Goal: Task Accomplishment & Management: Complete application form

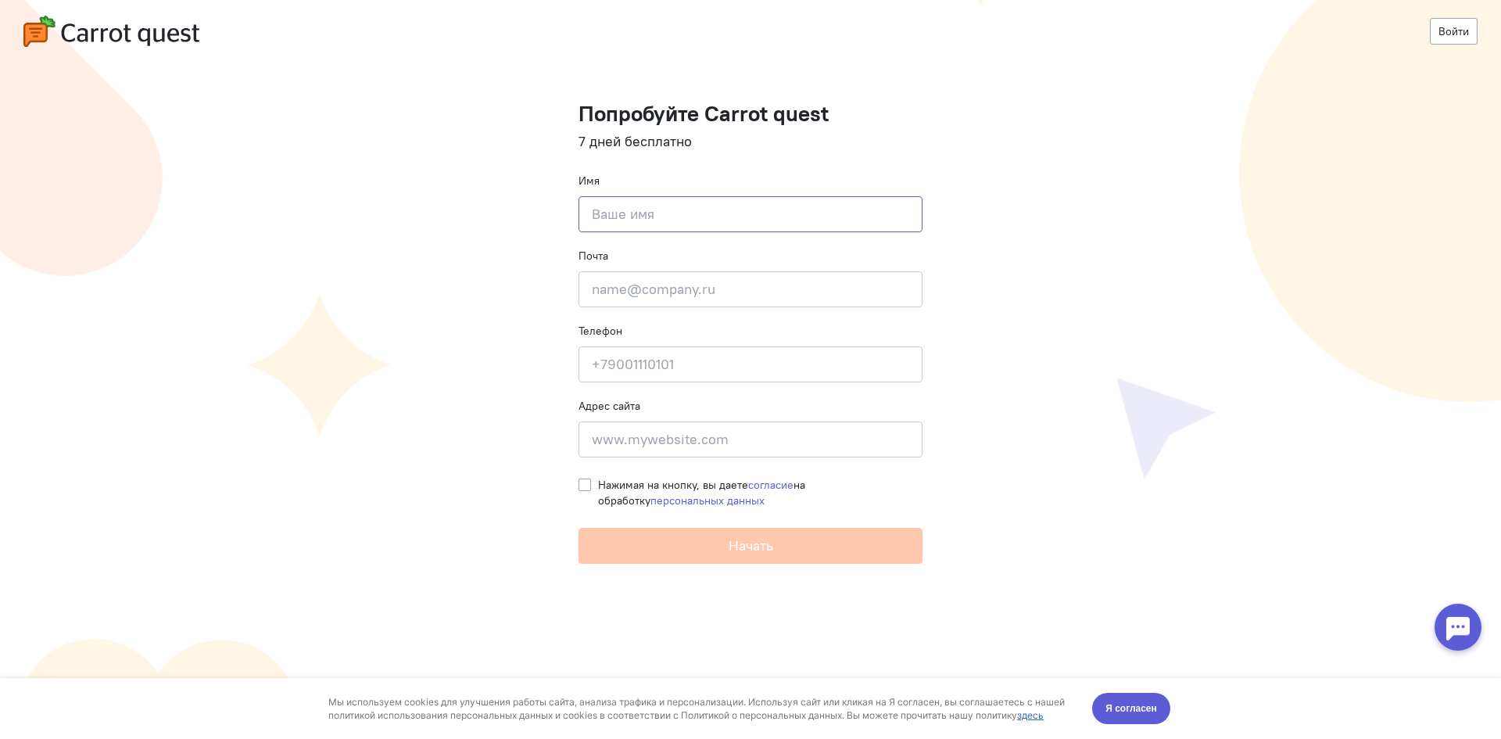
click at [760, 207] on input at bounding box center [751, 214] width 344 height 36
click at [1501, 457] on cq-registration "Войти Попробуйте Carrot quest 7 дней бесплатно Имя Введите своё имя Почта Введи…" at bounding box center [750, 369] width 1501 height 739
click at [700, 210] on input at bounding box center [751, 214] width 344 height 36
type input "K"
type input "[PERSON_NAME]"
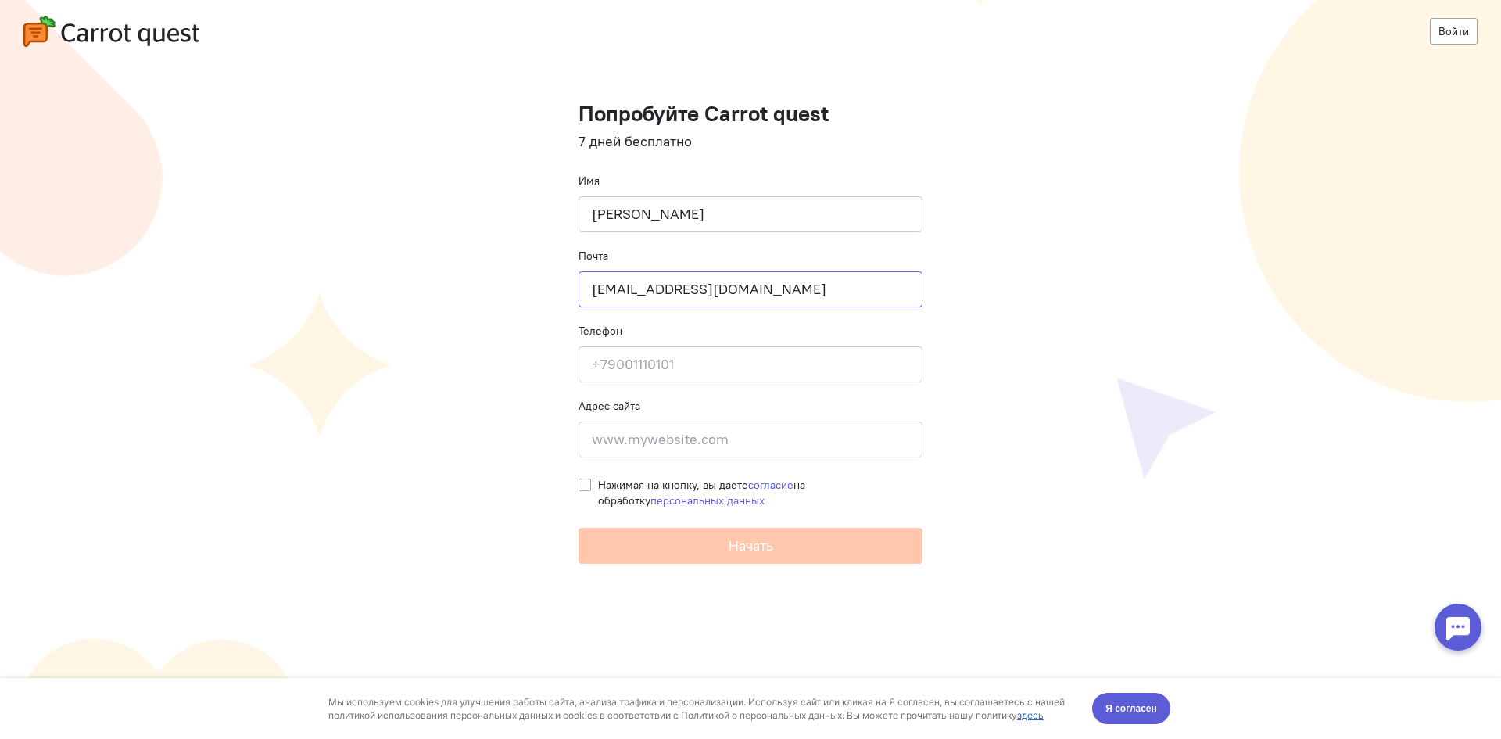
type input "[EMAIL_ADDRESS][DOMAIN_NAME]"
type input "[PHONE_NUMBER]"
type input "[DOMAIN_NAME]"
click at [595, 480] on div "Нажимая на кнопку, вы даете согласие на обработку персональных данных" at bounding box center [751, 488] width 344 height 39
click at [598, 479] on label "Нажимая на кнопку, вы даете согласие на обработку персональных данных" at bounding box center [760, 492] width 325 height 31
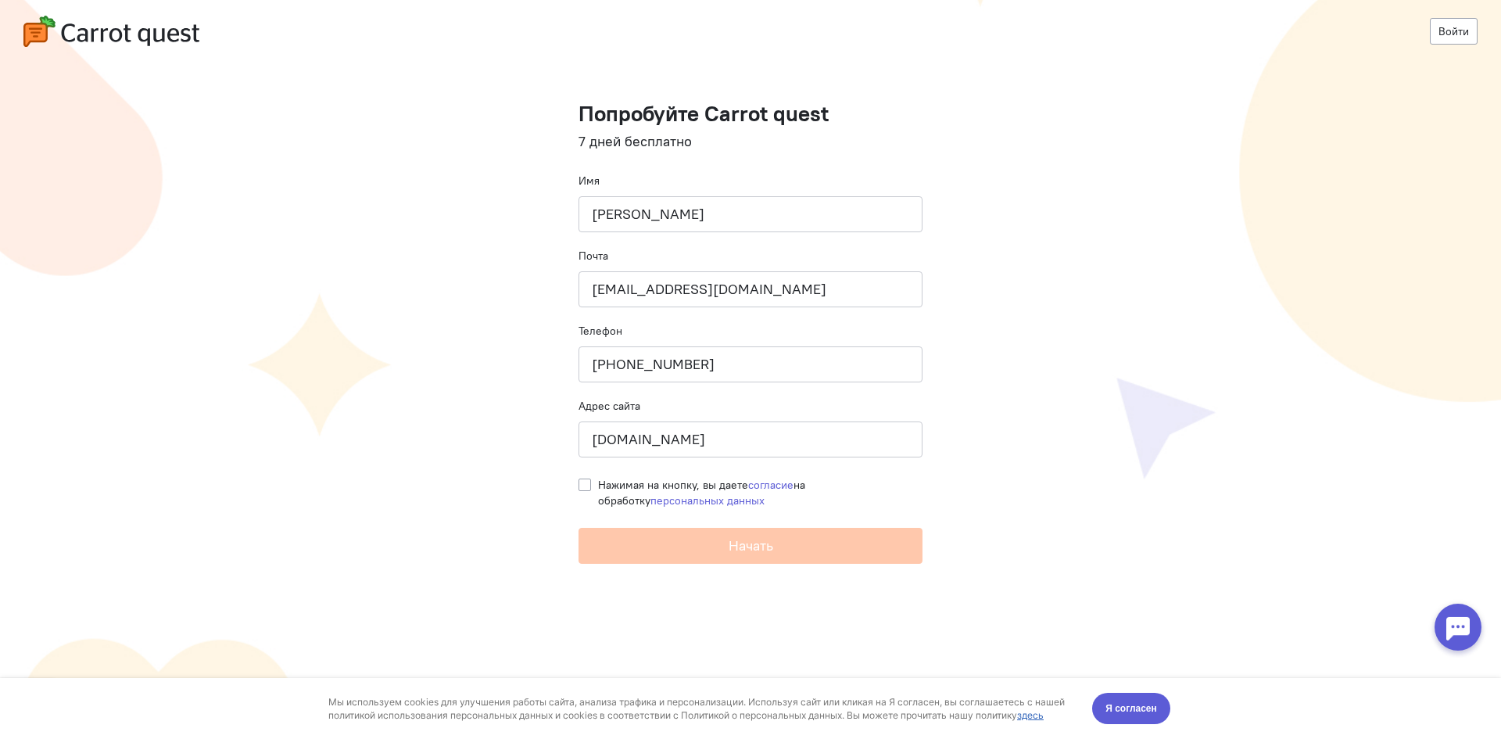
click at [579, 479] on input "Нажимая на кнопку, вы даете согласие на обработку персональных данных" at bounding box center [585, 484] width 13 height 14
checkbox input "true"
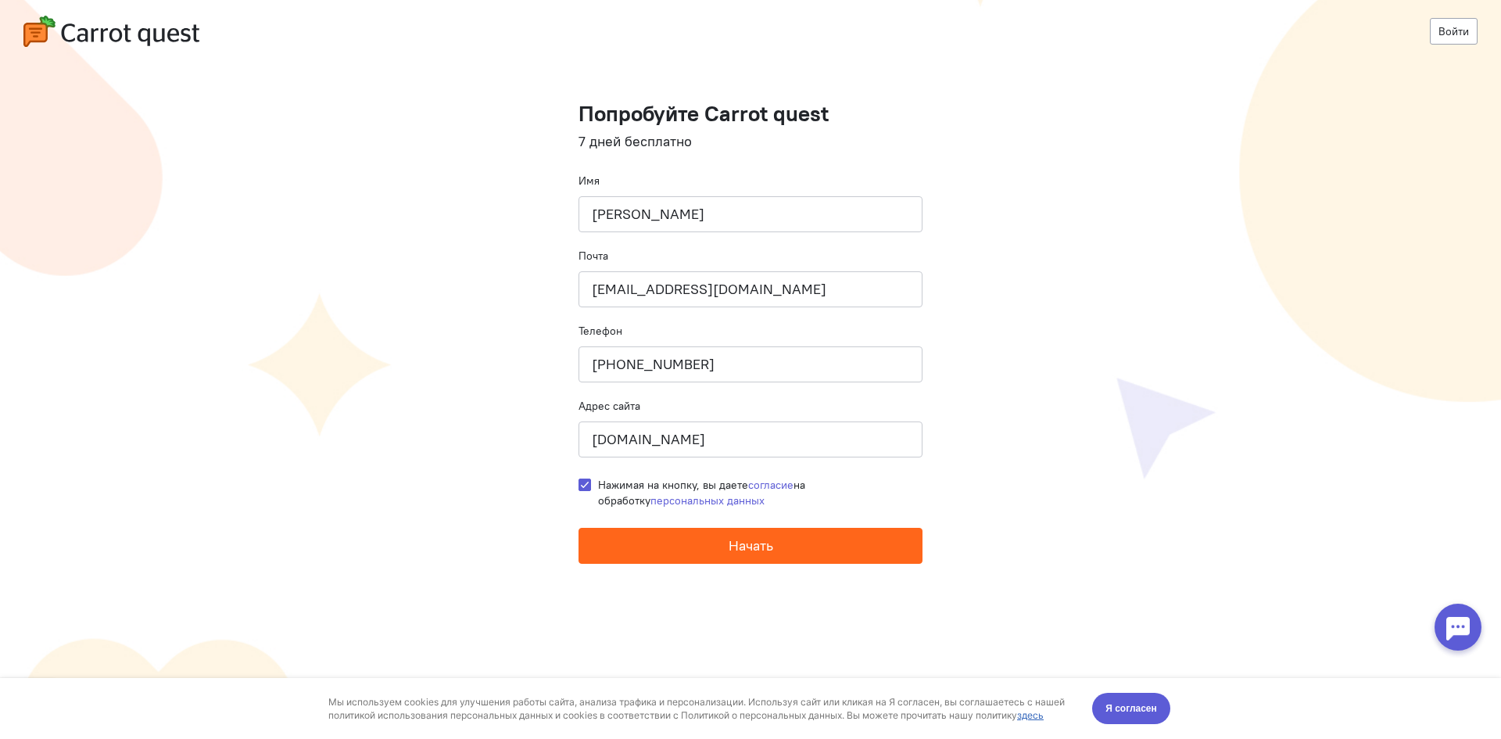
click at [664, 546] on button "Начать" at bounding box center [751, 546] width 344 height 36
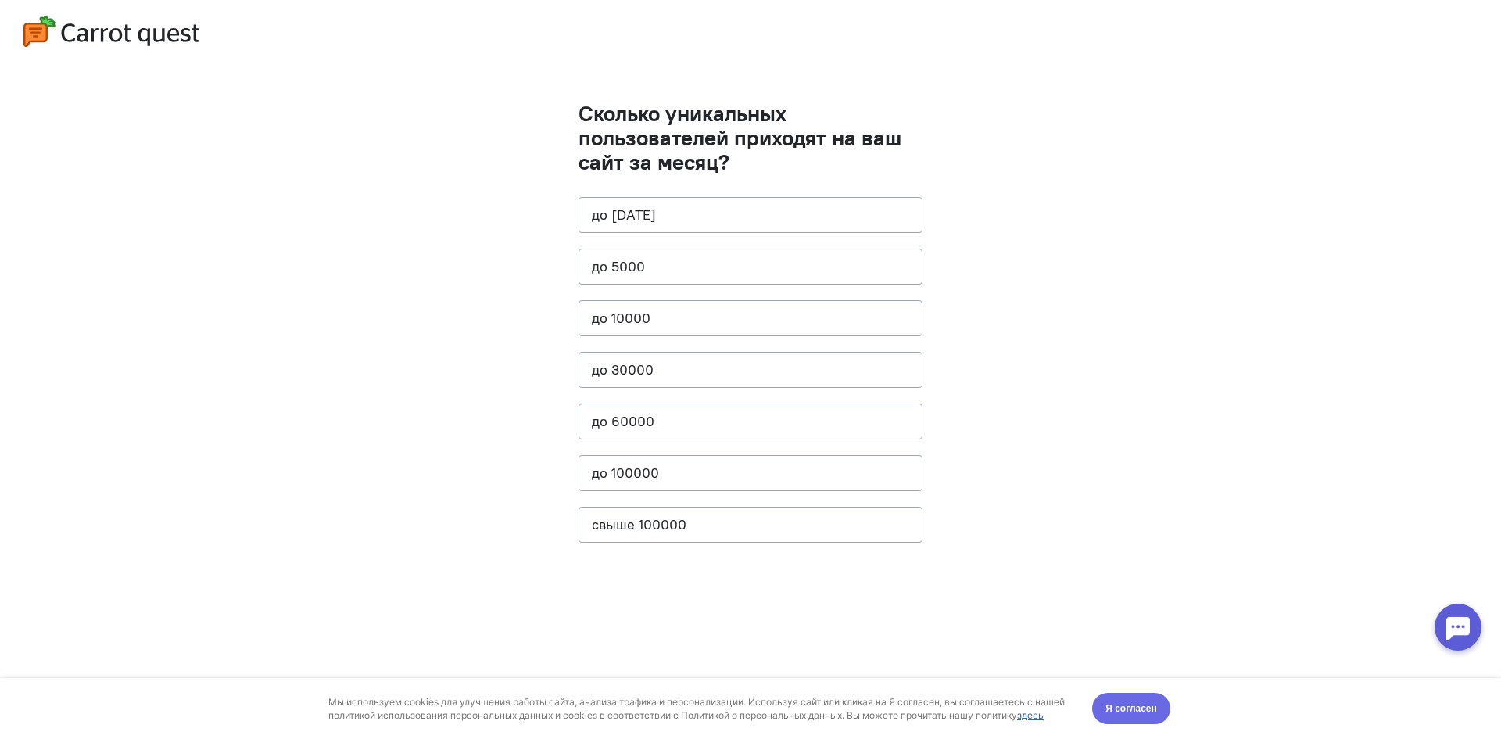
click at [1127, 698] on button "Я согласен" at bounding box center [1131, 708] width 78 height 31
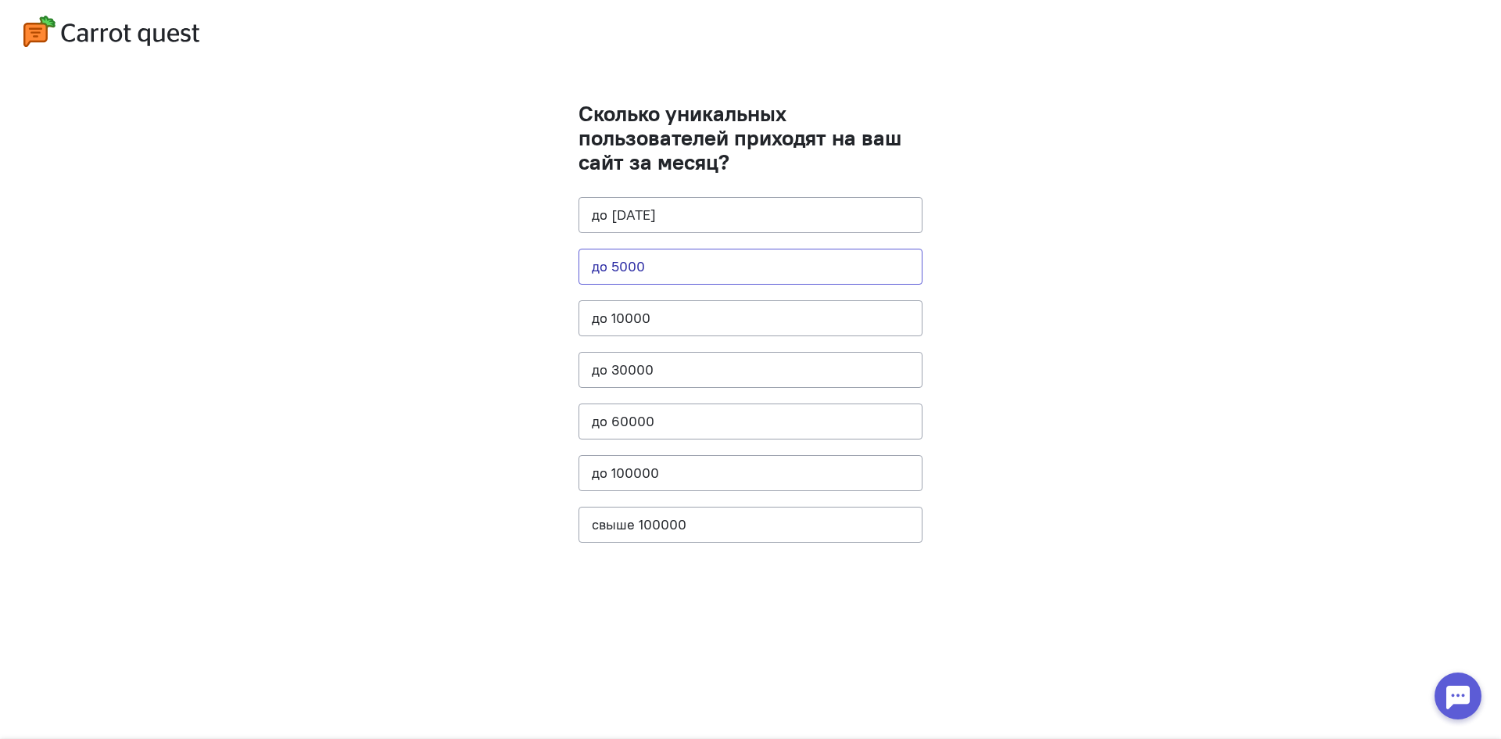
click at [683, 267] on button "до 5000" at bounding box center [751, 267] width 344 height 36
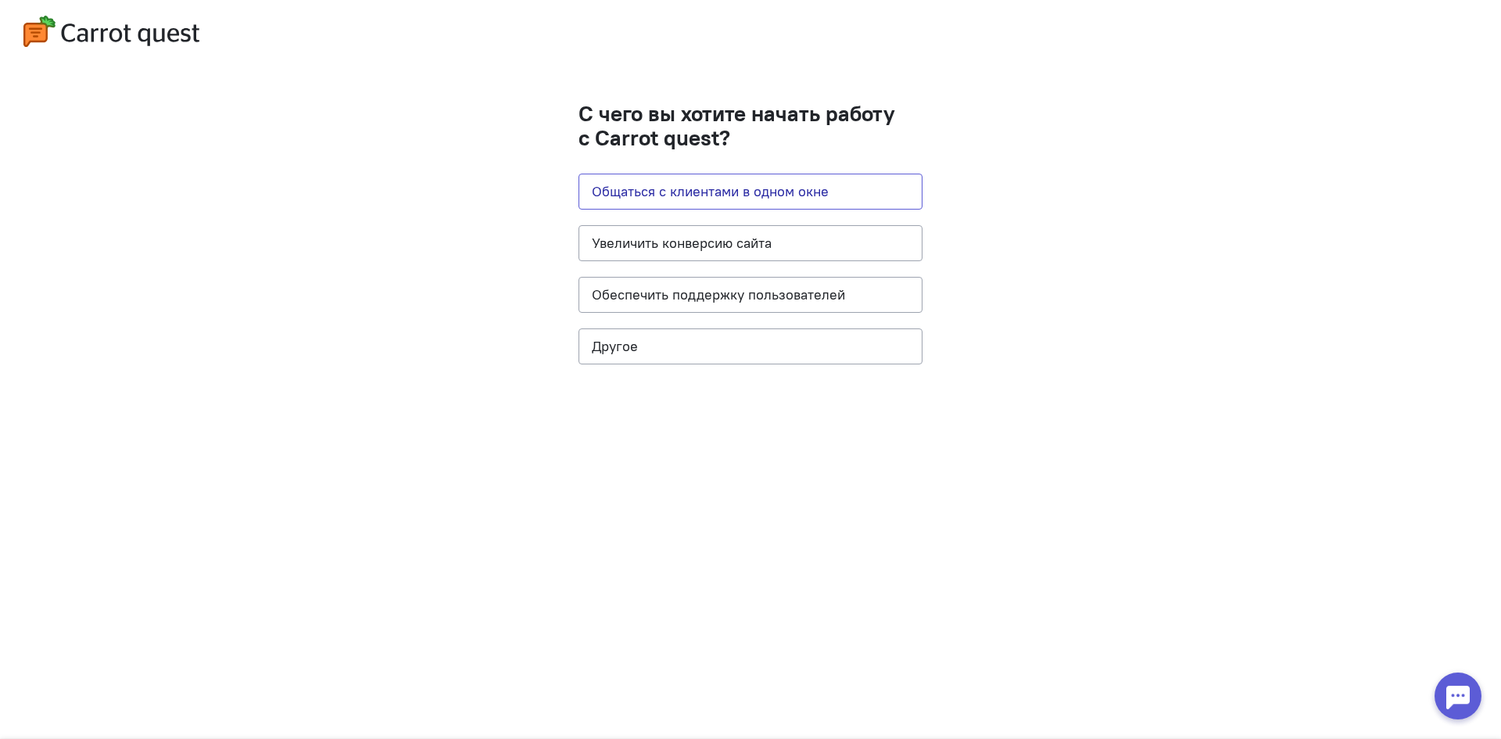
click at [737, 198] on button "Общаться с клиентами в одном окне" at bounding box center [751, 192] width 344 height 36
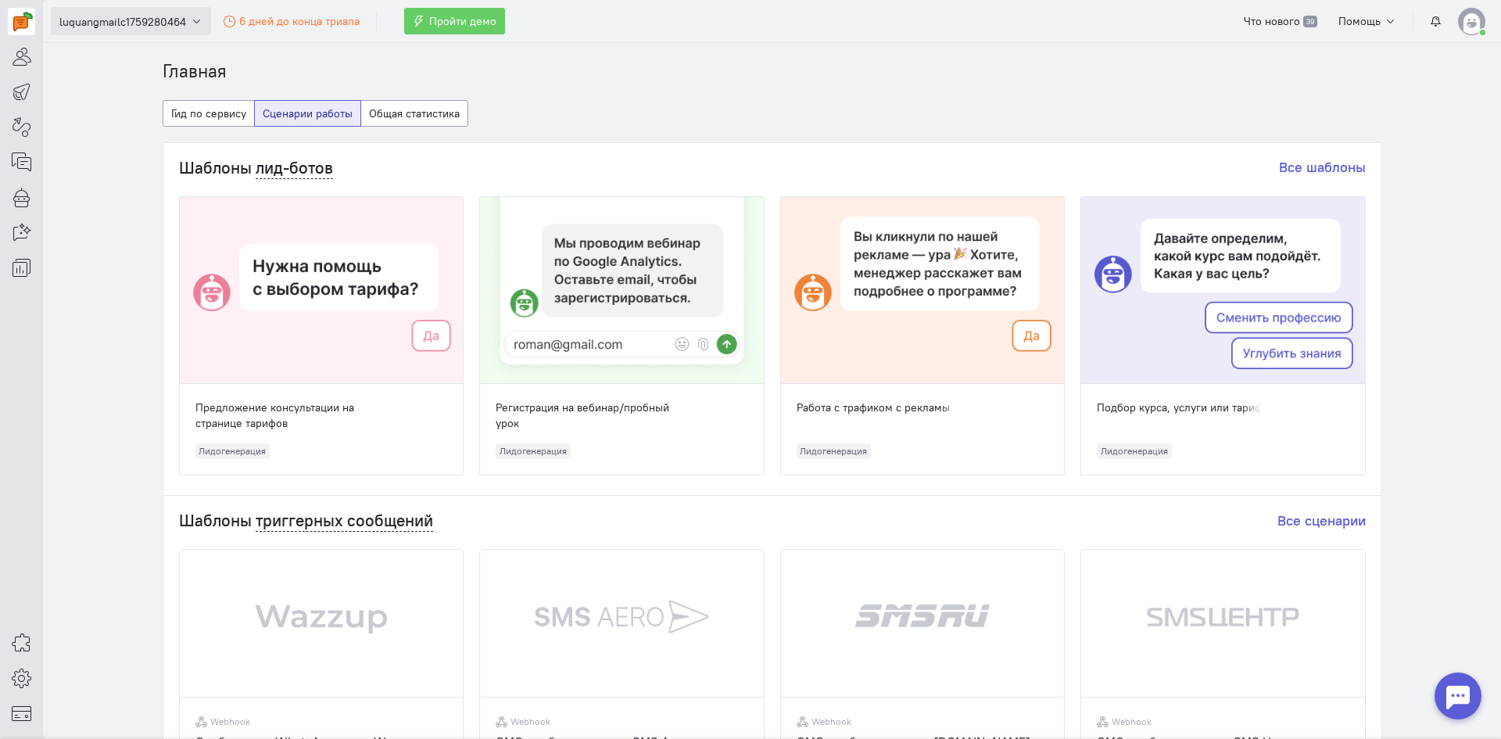
click at [184, 20] on span "luquangmailc1759280464" at bounding box center [122, 22] width 127 height 16
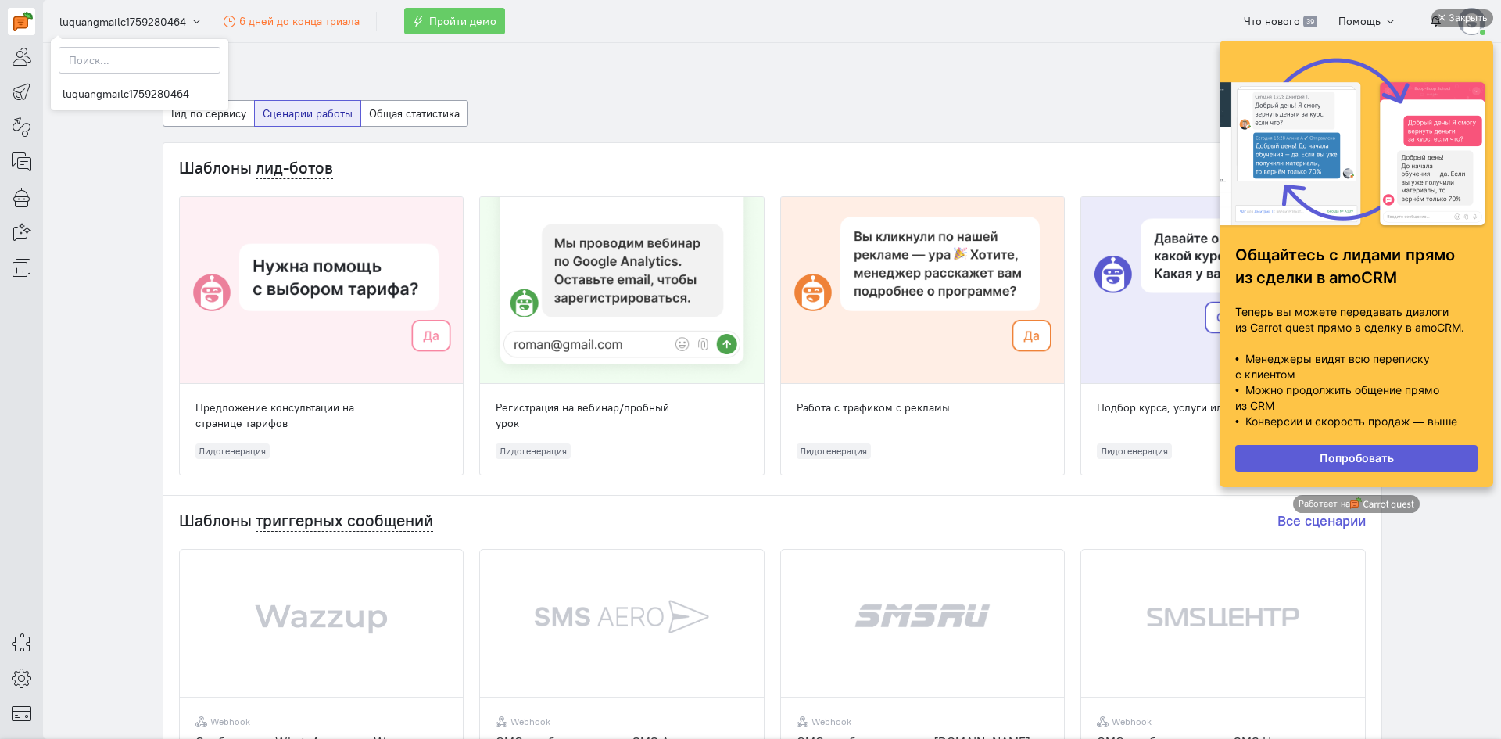
click at [382, 57] on section "Главная Гид по сервису Сценарии работы Общая статистика Шаблоны лид-ботов Все ш…" at bounding box center [772, 391] width 1458 height 696
click at [1458, 12] on div "Закрыть" at bounding box center [1468, 17] width 39 height 17
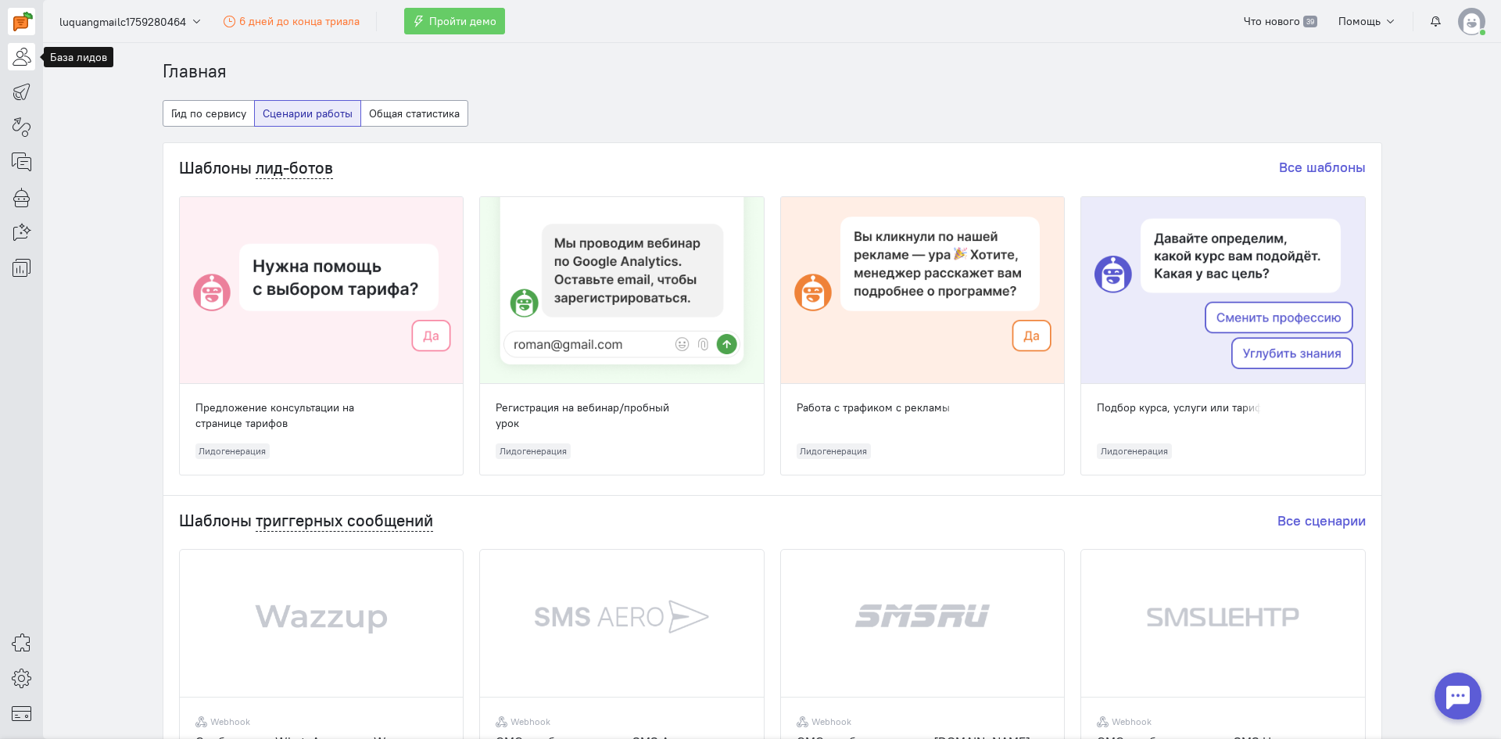
click at [18, 61] on icon at bounding box center [22, 56] width 20 height 19
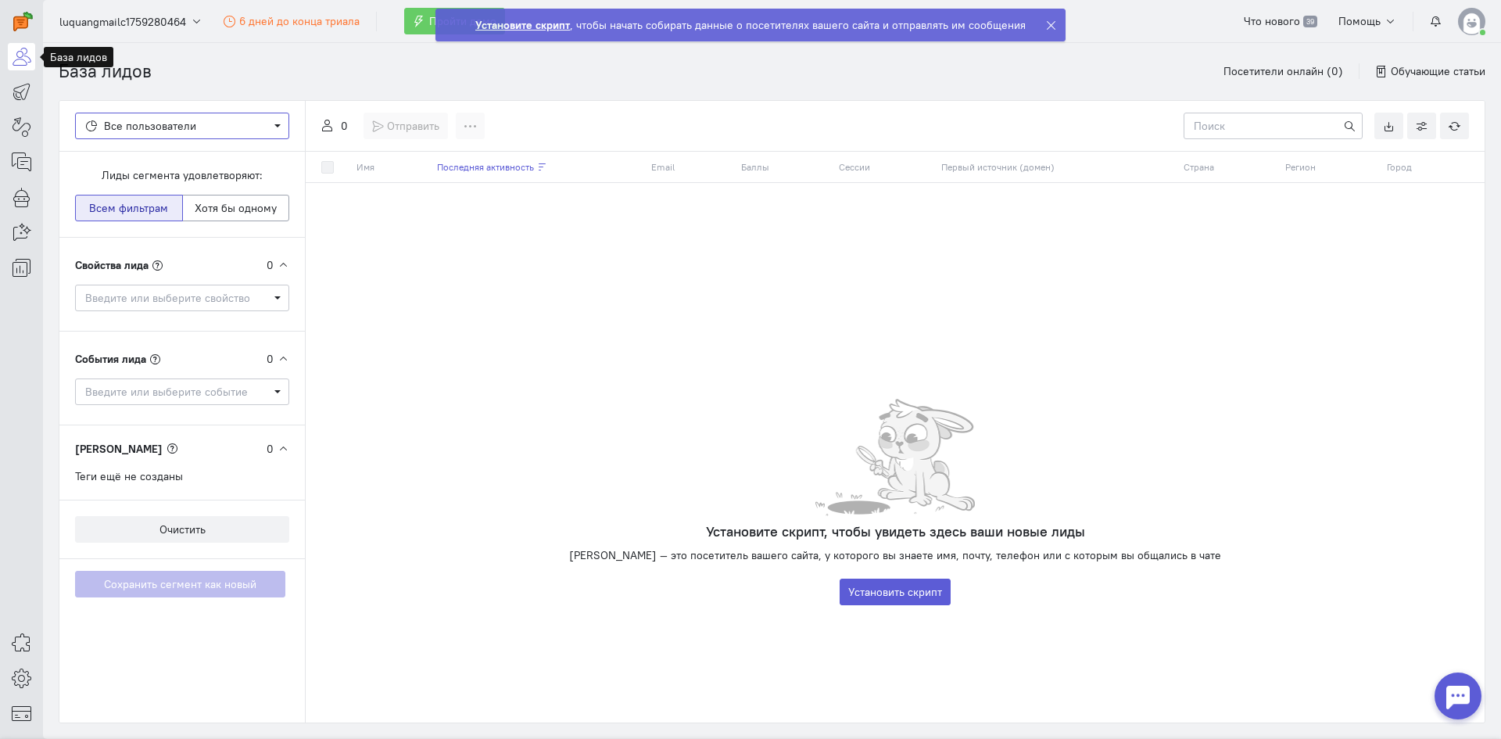
click at [203, 120] on span "Все пользователи" at bounding box center [182, 126] width 194 height 16
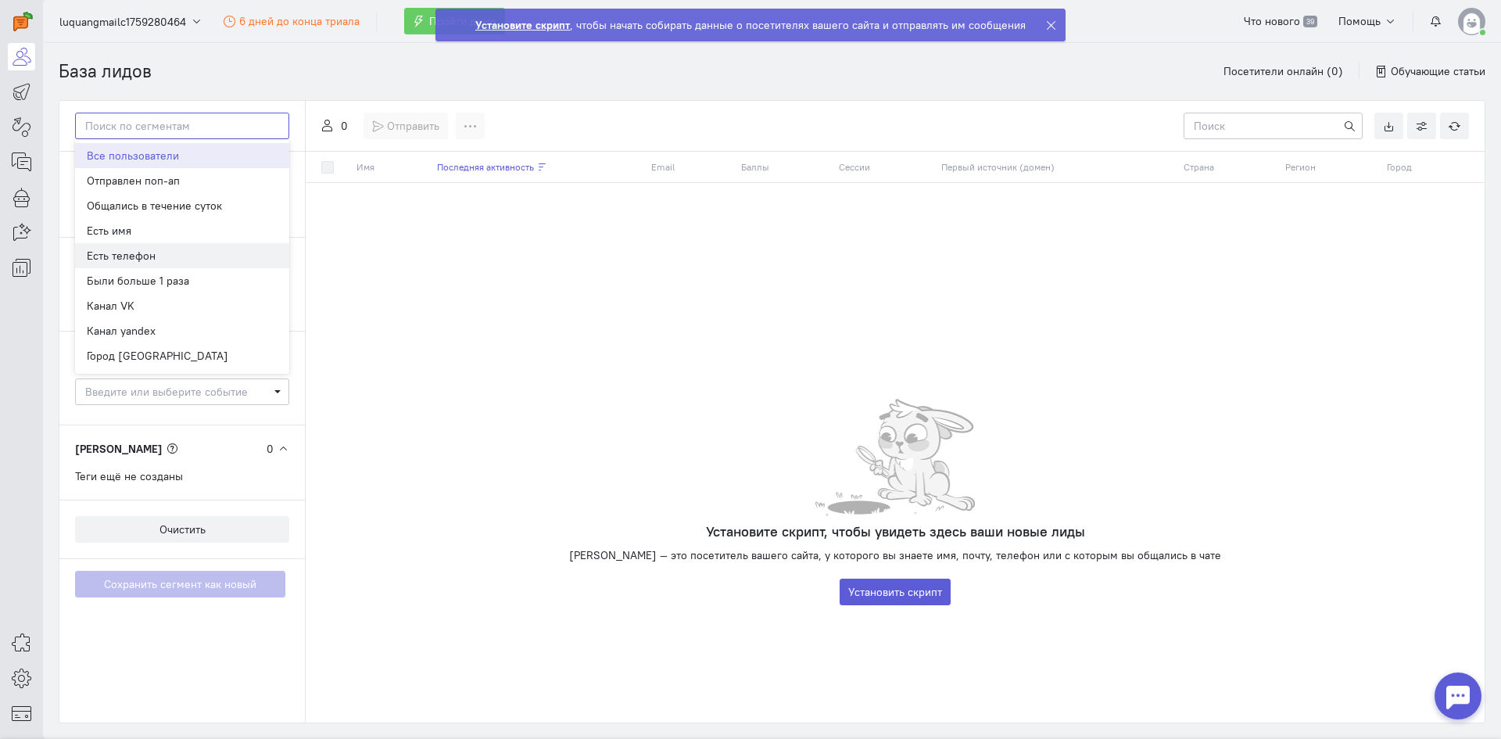
scroll to position [74, 0]
click at [472, 279] on cdk-virtual-scroll-viewport "Имя Последняя активность Email Баллы Сессии Первый источник (домен) Страна Реги…" at bounding box center [895, 217] width 1179 height 130
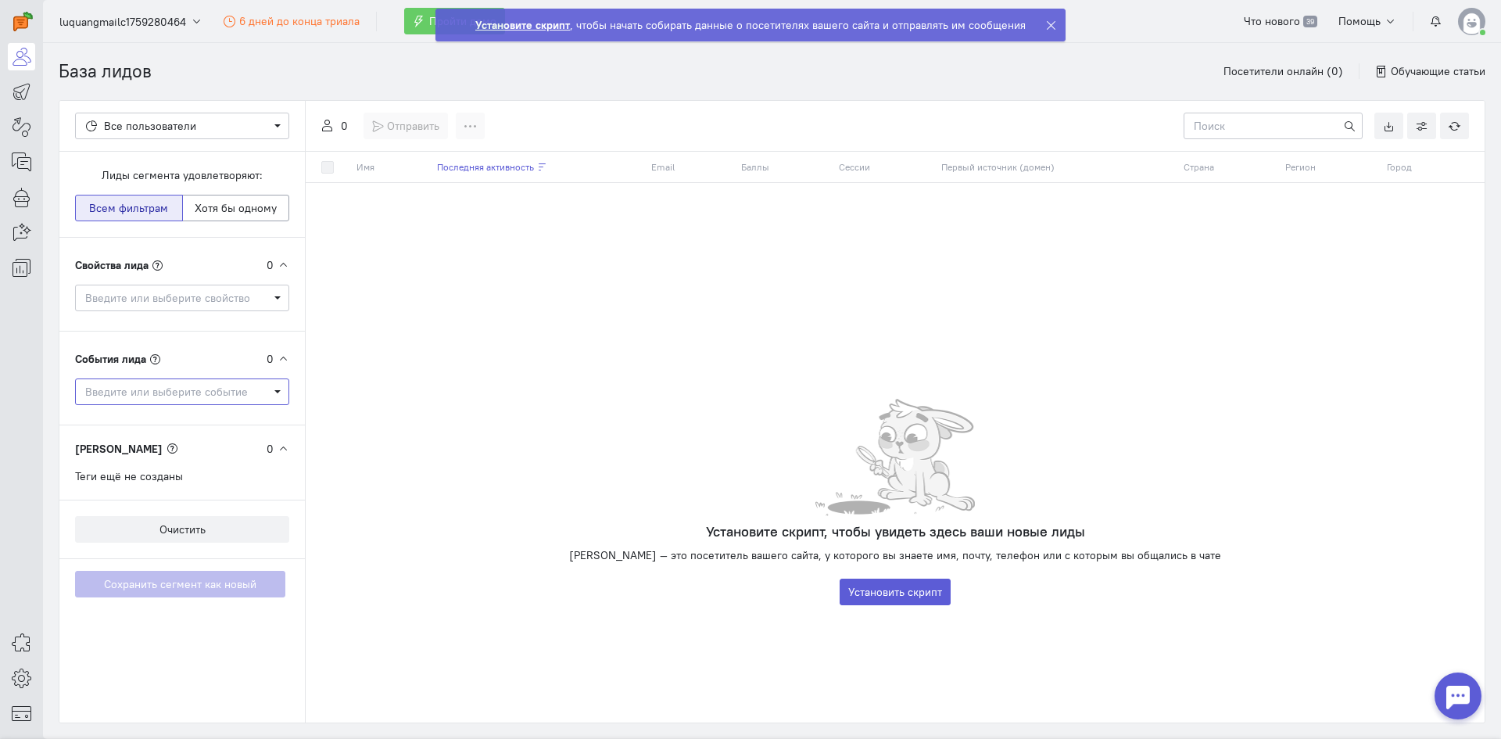
click at [197, 400] on span "Введите или выберите событие Удаленное событие" at bounding box center [182, 391] width 214 height 27
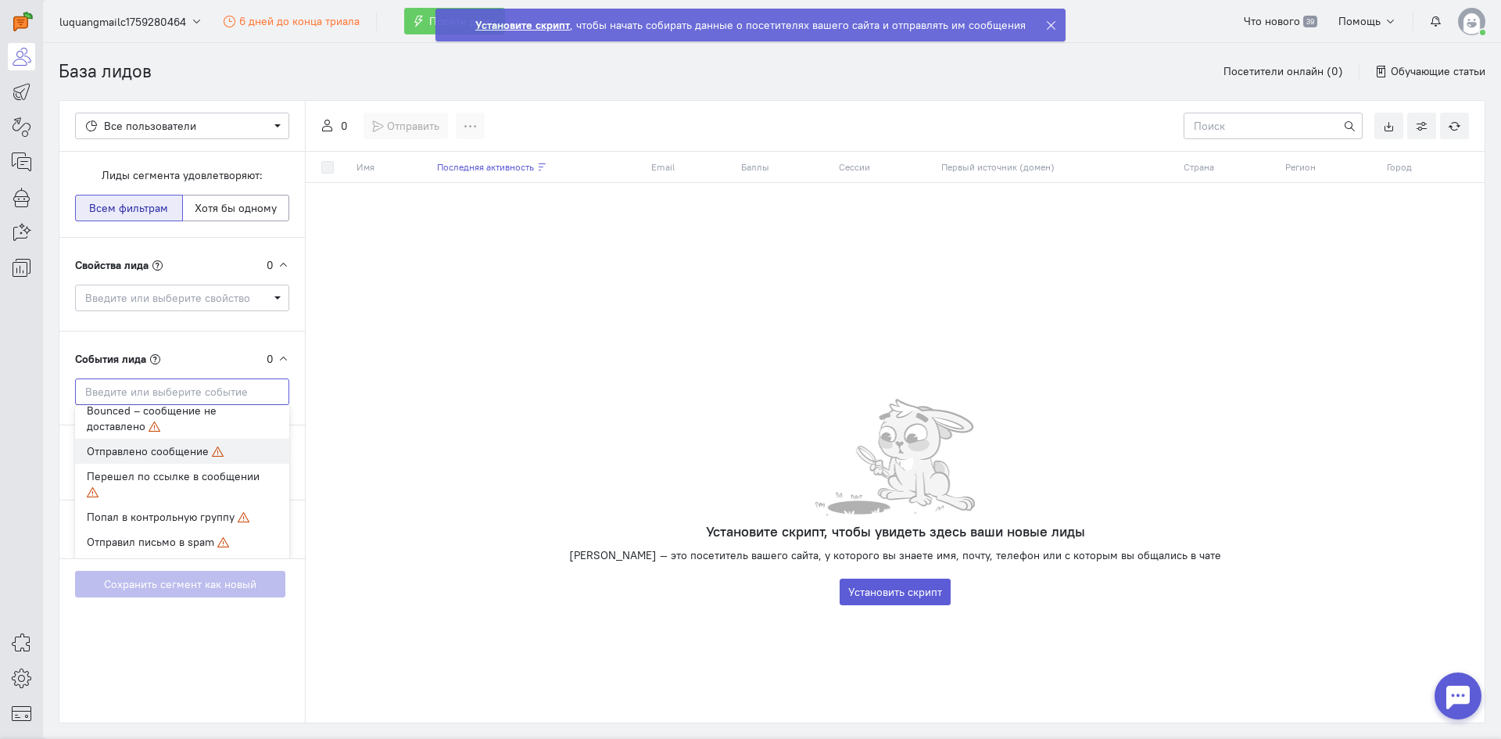
scroll to position [418, 0]
click at [226, 295] on span "Введите или выберите свойство" at bounding box center [176, 298] width 183 height 16
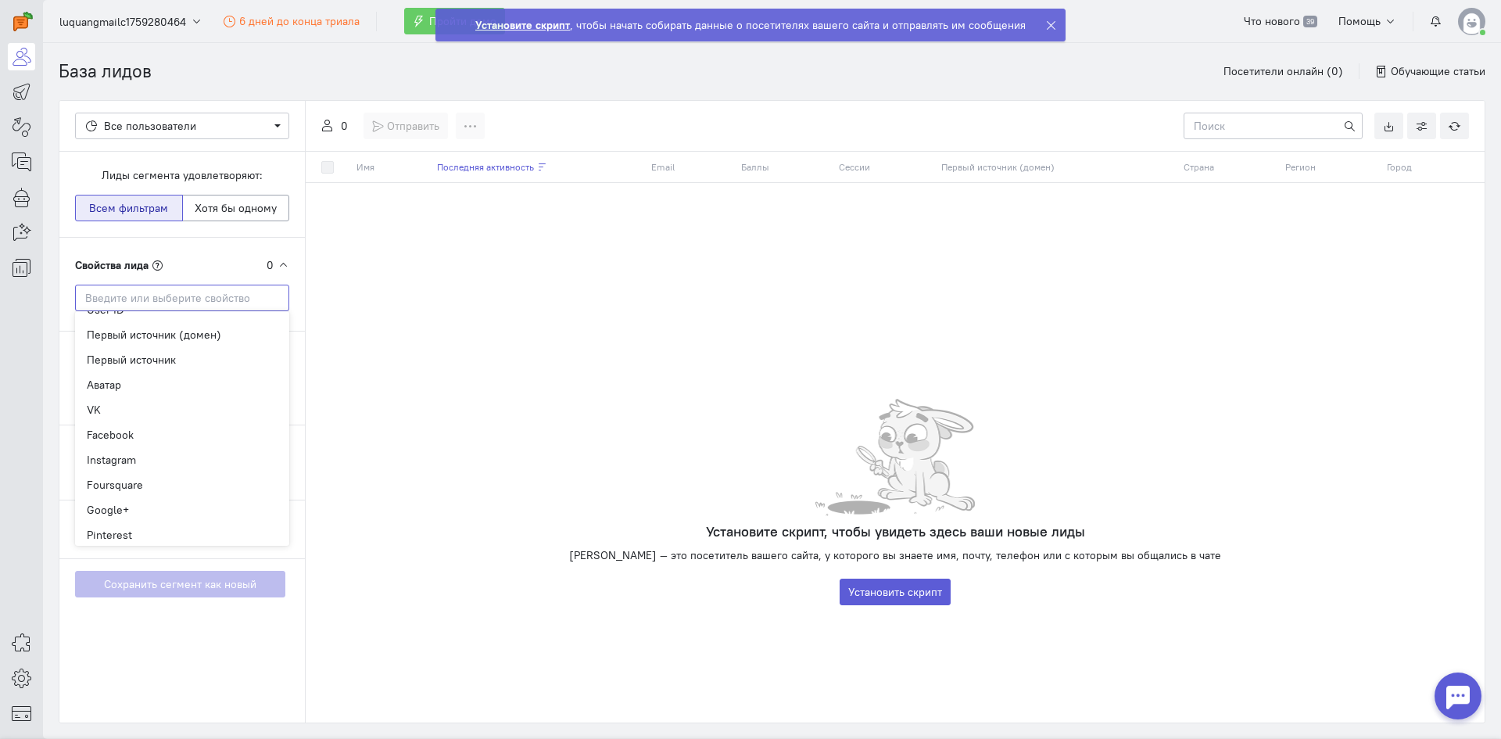
scroll to position [522, 0]
click at [348, 387] on div "Имя Последняя активность Email Баллы Сессии Первый источник (домен) Страна Реги…" at bounding box center [895, 437] width 1179 height 571
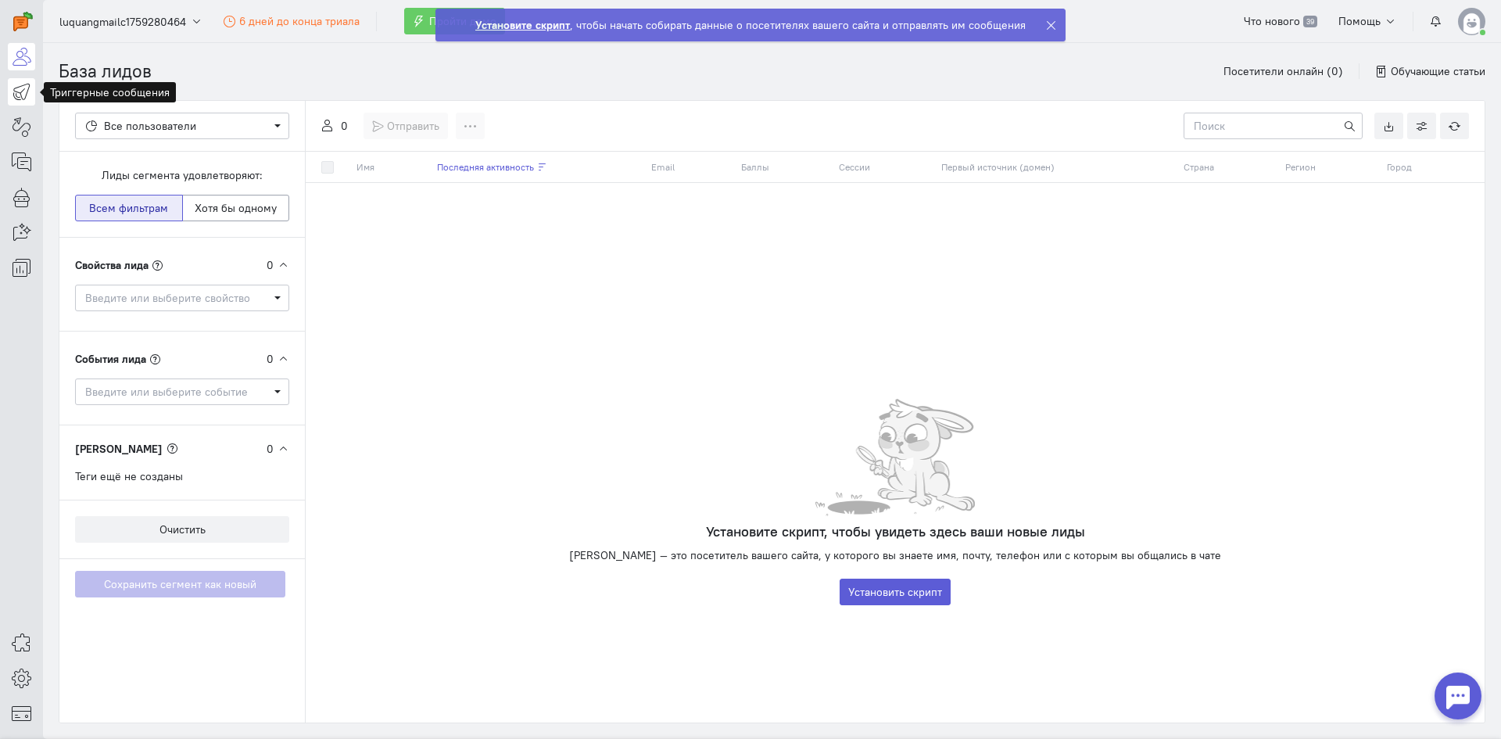
click at [16, 102] on link at bounding box center [21, 91] width 27 height 27
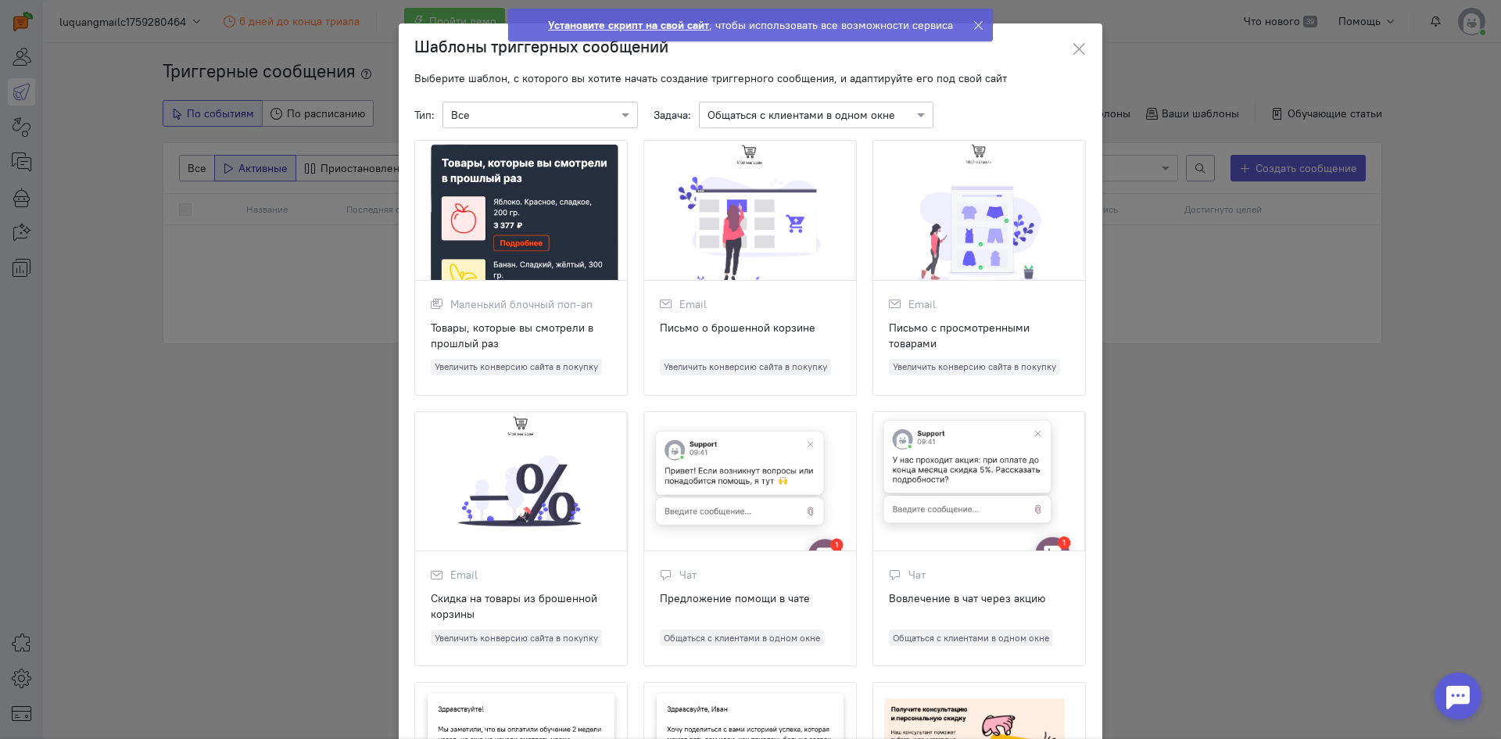
click at [1264, 382] on ngb-modal-window "Шаблоны триггерных сообщений Выберите шаблон, с которого вы хотите начать созда…" at bounding box center [750, 369] width 1501 height 739
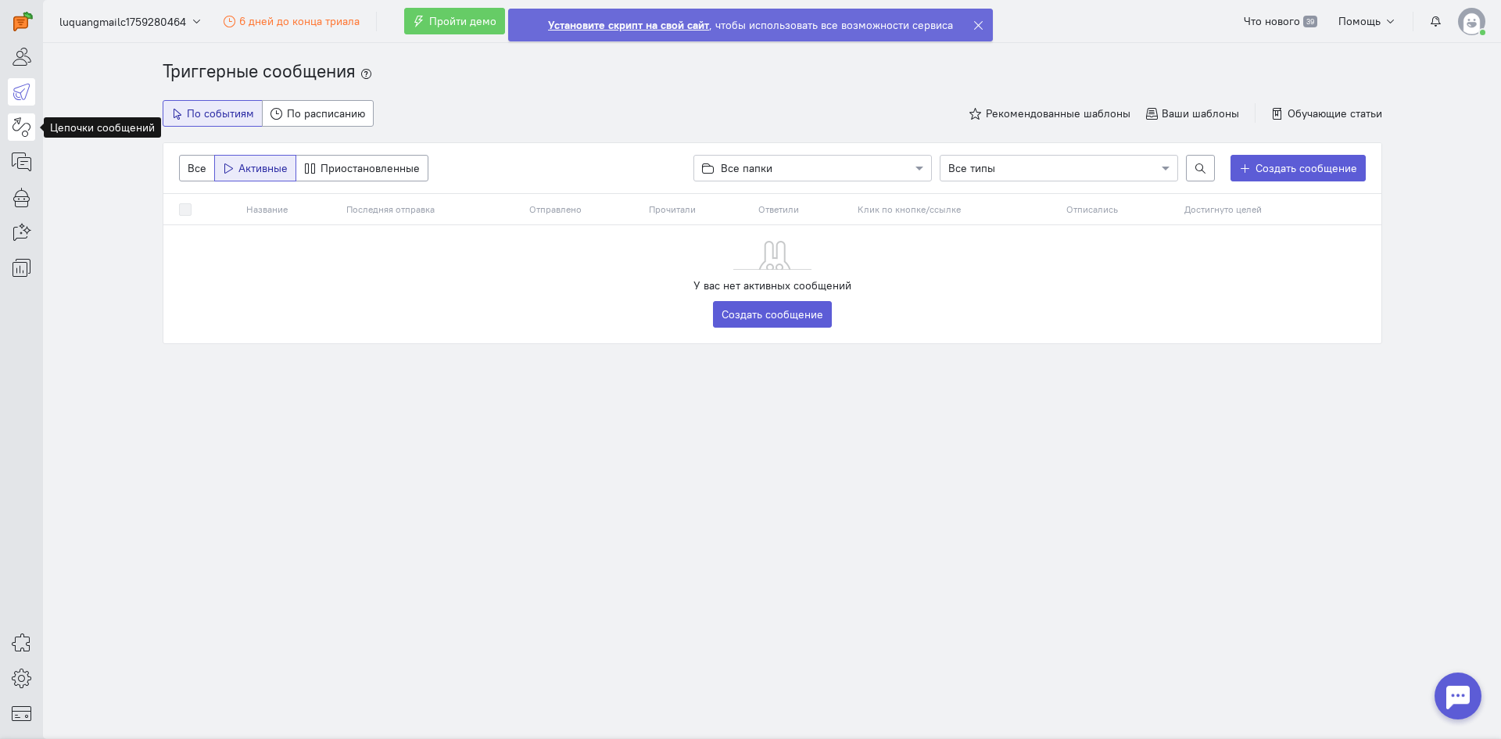
click at [20, 128] on icon at bounding box center [22, 126] width 20 height 19
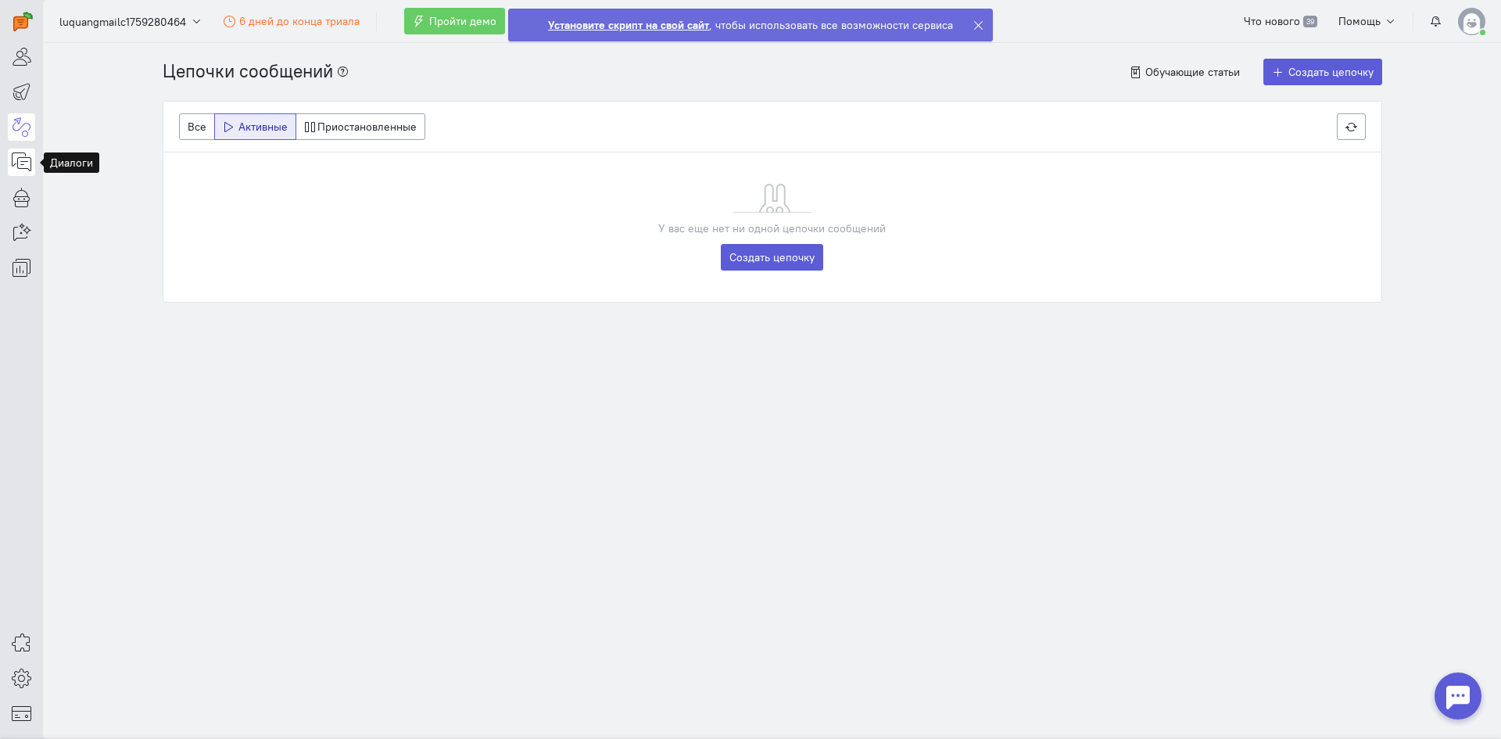
click at [26, 170] on icon at bounding box center [22, 161] width 20 height 19
